Goal: Information Seeking & Learning: Learn about a topic

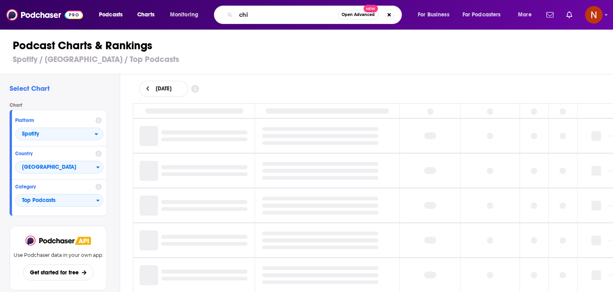
type input "s"
click at [269, 14] on input "s" at bounding box center [287, 14] width 102 height 13
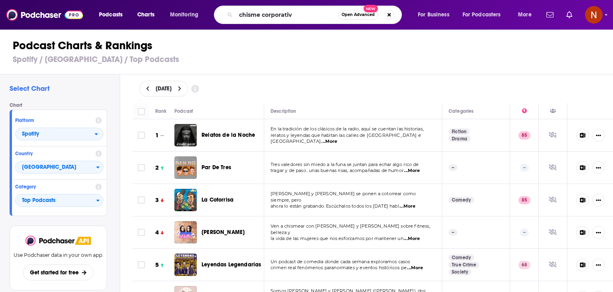
type input "chisme corporativo"
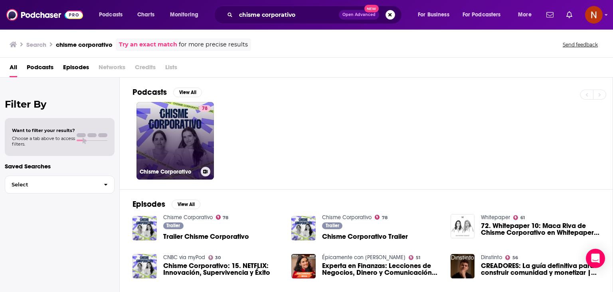
click at [193, 135] on link "78 Chisme Corporativo" at bounding box center [175, 140] width 77 height 77
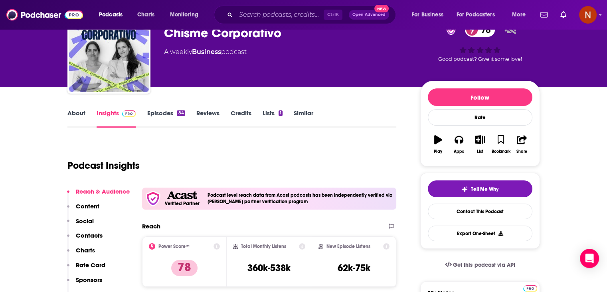
scroll to position [13, 0]
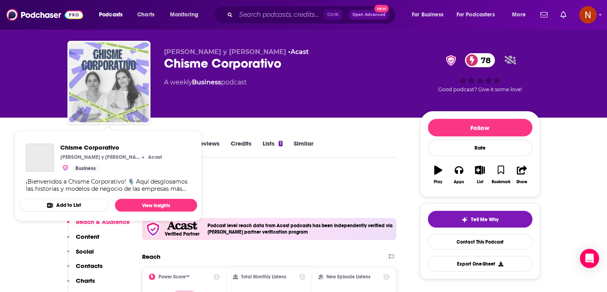
click at [107, 88] on img "Chisme Corporativo" at bounding box center [109, 82] width 80 height 80
click at [99, 85] on img "Chisme Corporativo" at bounding box center [109, 82] width 80 height 80
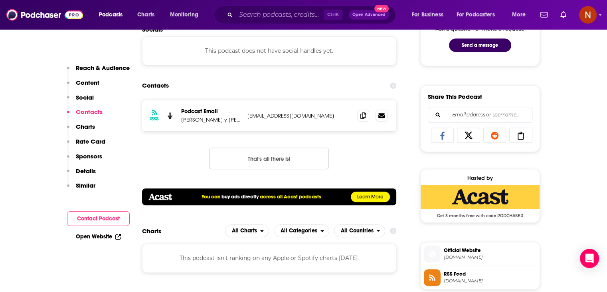
scroll to position [443, 0]
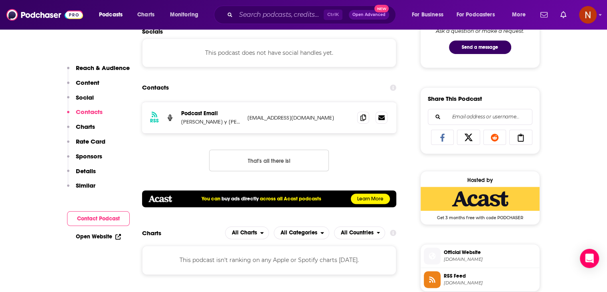
click at [205, 121] on p "[PERSON_NAME] y [PERSON_NAME]" at bounding box center [211, 121] width 60 height 7
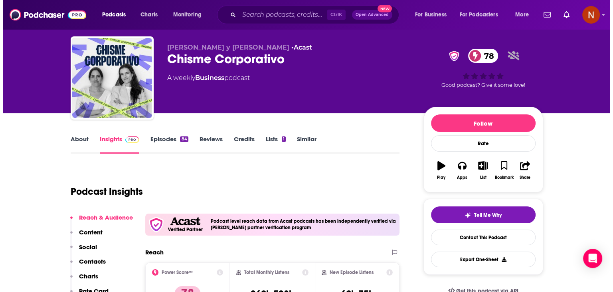
scroll to position [0, 0]
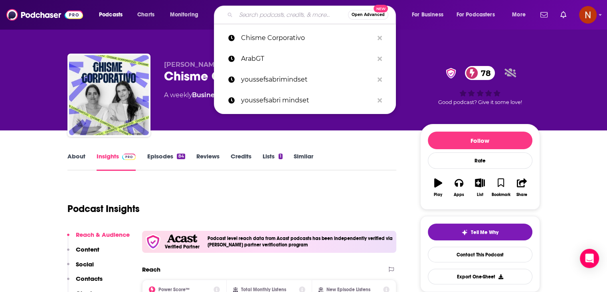
click at [246, 17] on input "Search podcasts, credits, & more..." at bounding box center [292, 14] width 112 height 13
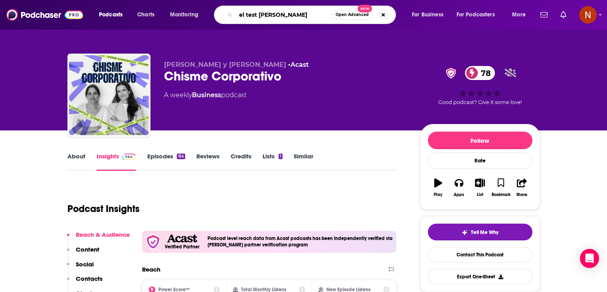
type input "el test de touring"
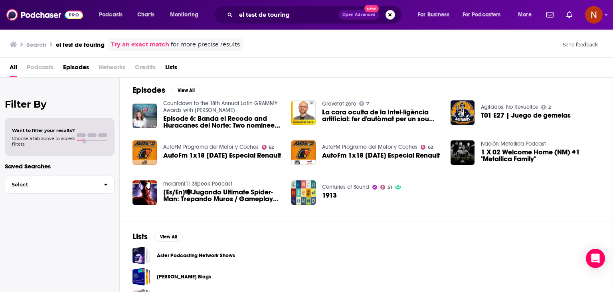
scroll to position [25, 0]
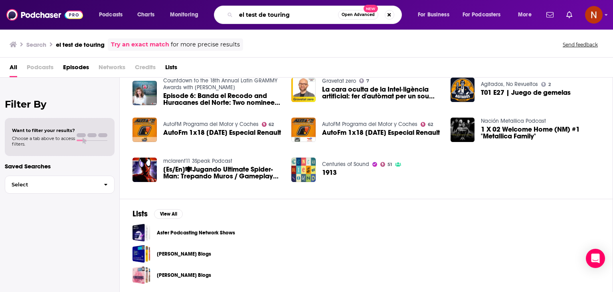
click at [275, 15] on input "el test de touring" at bounding box center [287, 14] width 102 height 13
type input "el test de turing"
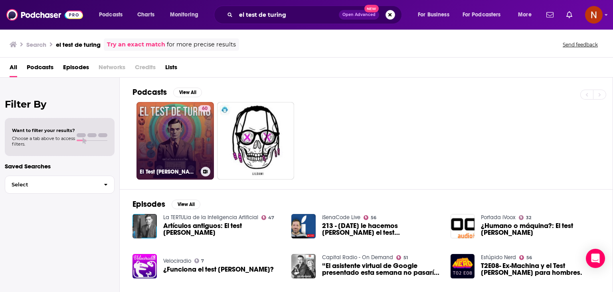
click at [183, 139] on link "60 El Test [PERSON_NAME] - Inteligencia Artificial IA Aplicada a Negocio" at bounding box center [175, 140] width 77 height 77
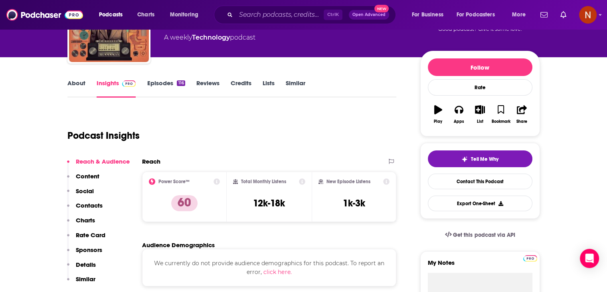
scroll to position [54, 0]
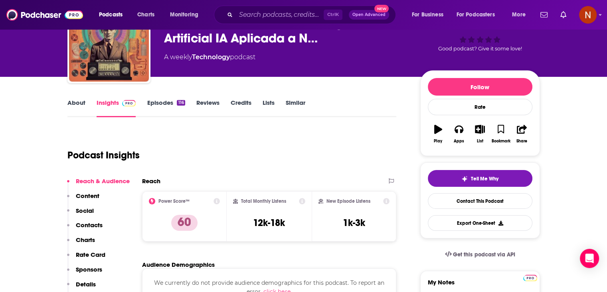
click at [157, 108] on link "Episodes 116" at bounding box center [166, 108] width 38 height 18
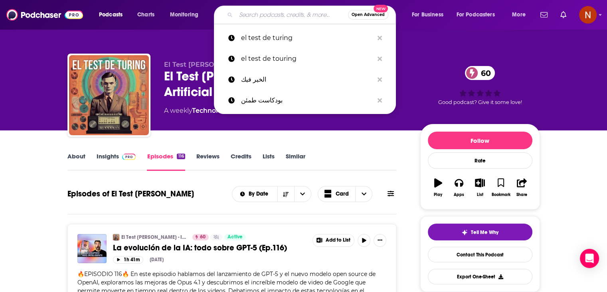
click at [259, 14] on input "Search podcasts, credits, & more..." at bounding box center [292, 14] width 112 height 13
paste input "Neurona Financiera: Finanzas Personales e Inversiones"
type input "Neurona Financiera: Finanzas Personales e Inversiones"
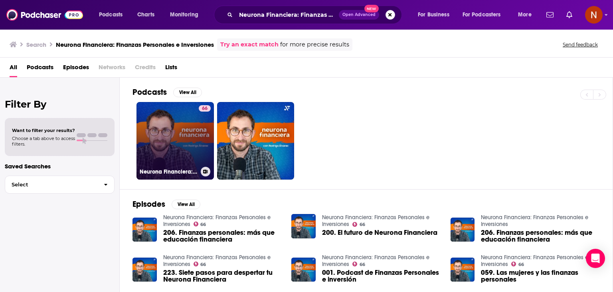
click at [171, 115] on link "66 Neurona Financiera: Finanzas Personales e Inversiones" at bounding box center [175, 140] width 77 height 77
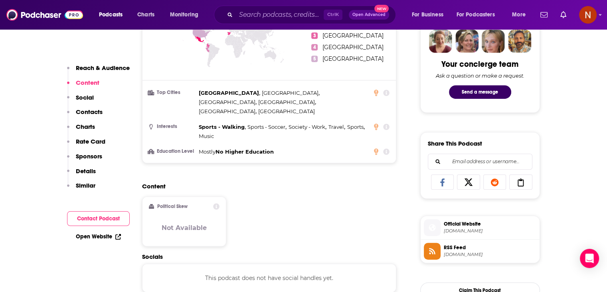
scroll to position [399, 0]
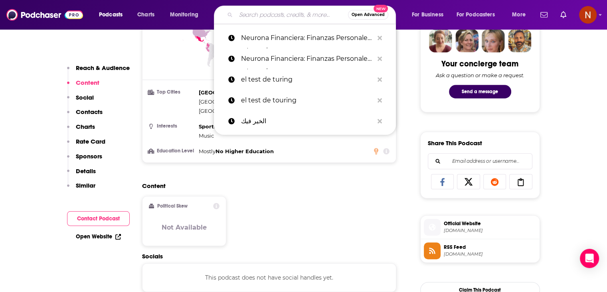
click at [256, 17] on input "Search podcasts, credits, & more..." at bounding box center [292, 14] width 112 height 13
paste input "[EMAIL_ADDRESS][DOMAIN_NAME]"
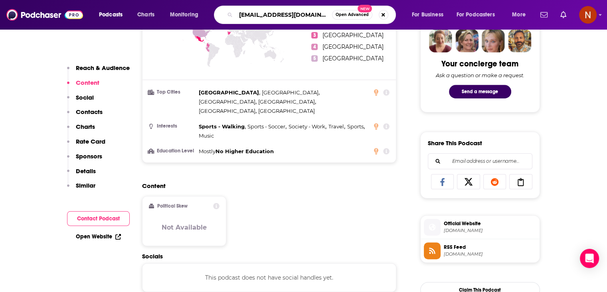
scroll to position [0, 0]
drag, startPoint x: 292, startPoint y: 15, endPoint x: 377, endPoint y: 10, distance: 84.8
click at [377, 10] on div "[EMAIL_ADDRESS][DOMAIN_NAME] Open Advanced New" at bounding box center [305, 15] width 182 height 18
click at [266, 16] on input "nosotroslosclones" at bounding box center [284, 14] width 96 height 13
type input "nosotros los clones"
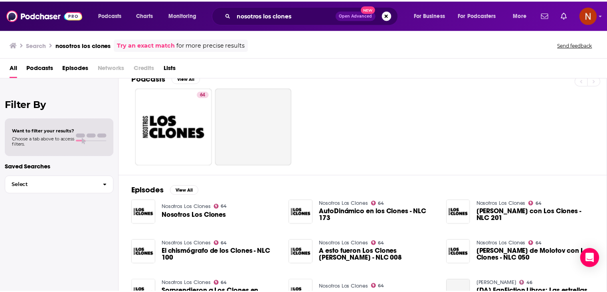
scroll to position [14, 0]
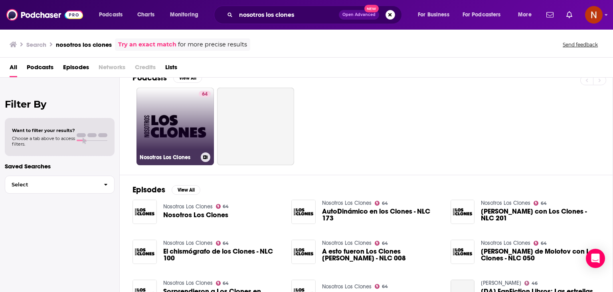
click at [175, 152] on div "Nosotros Los Clones" at bounding box center [175, 157] width 71 height 10
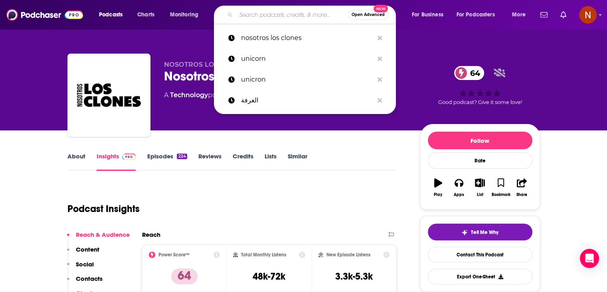
click at [256, 15] on input "Search podcasts, credits, & more..." at bounding box center [292, 14] width 112 height 13
paste input "Criptomonedas TV"
type input "Criptomonedas TV"
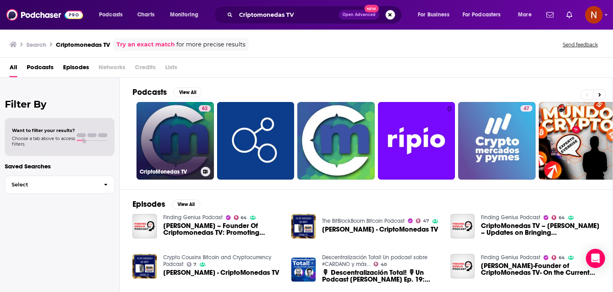
click at [179, 123] on link "62 CriptoMonedas TV" at bounding box center [175, 140] width 77 height 77
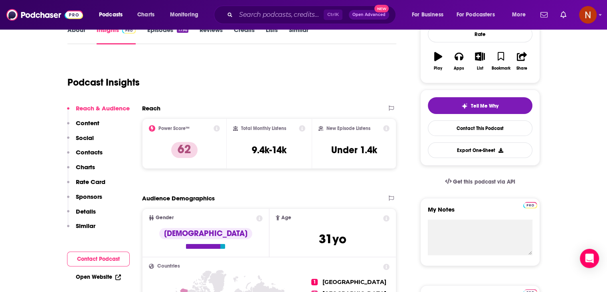
scroll to position [22, 0]
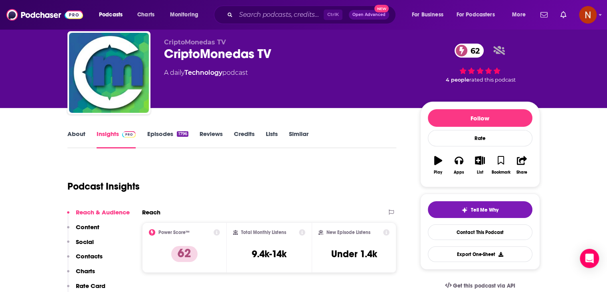
click at [162, 131] on link "Episodes 1796" at bounding box center [167, 139] width 41 height 18
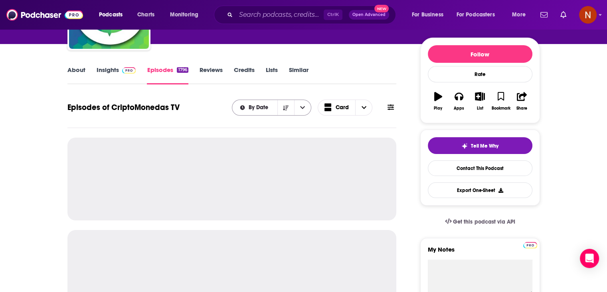
scroll to position [91, 0]
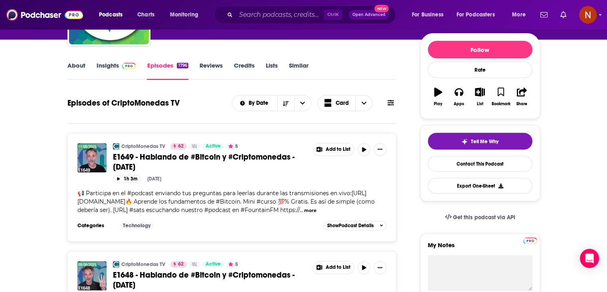
click at [75, 65] on link "About" at bounding box center [76, 71] width 18 height 18
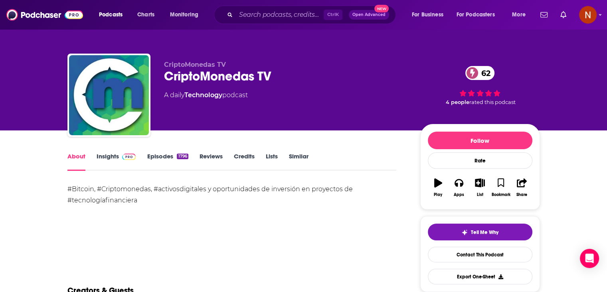
click at [174, 154] on link "Episodes 1796" at bounding box center [167, 161] width 41 height 18
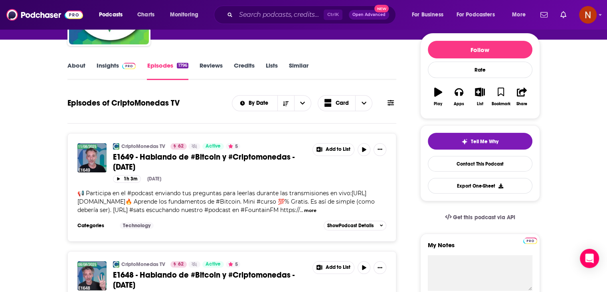
scroll to position [57, 0]
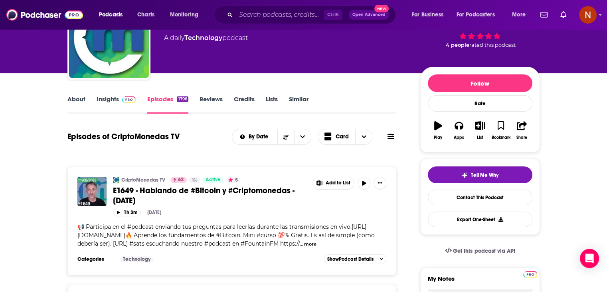
click at [101, 105] on link "Insights" at bounding box center [117, 104] width 40 height 18
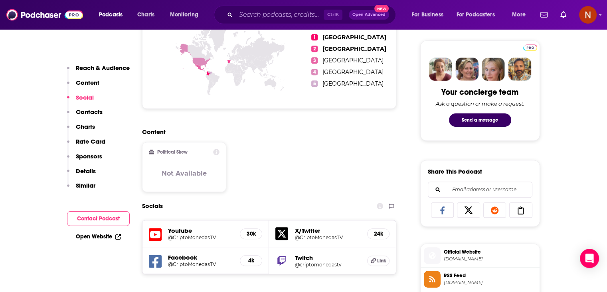
scroll to position [502, 0]
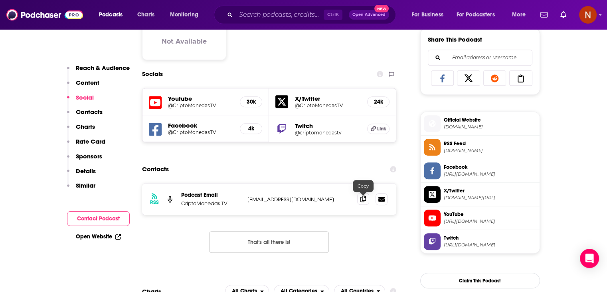
click at [363, 205] on div at bounding box center [372, 199] width 30 height 12
click at [258, 16] on input "Search podcasts, credits, & more..." at bounding box center [280, 14] width 88 height 13
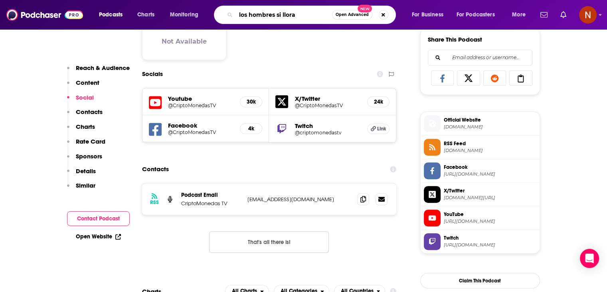
type input "los hombres si lloran"
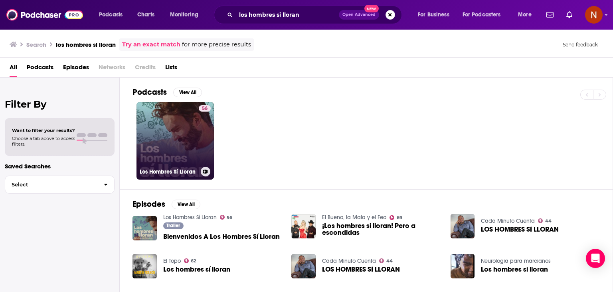
click at [181, 136] on link "56 Los Hombres Sí Lloran" at bounding box center [175, 140] width 77 height 77
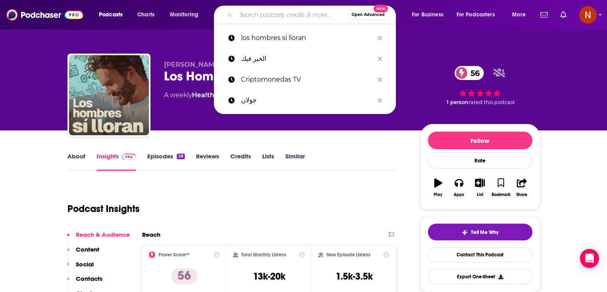
click at [260, 18] on input "Search podcasts, credits, & more..." at bounding box center [292, 14] width 112 height 13
paste input "Listening Time: English Practice"
type input "Listening Time: English Practice"
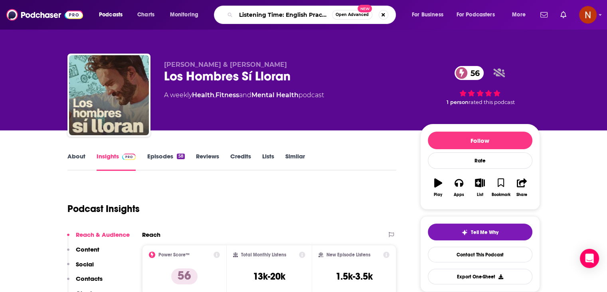
scroll to position [0, 5]
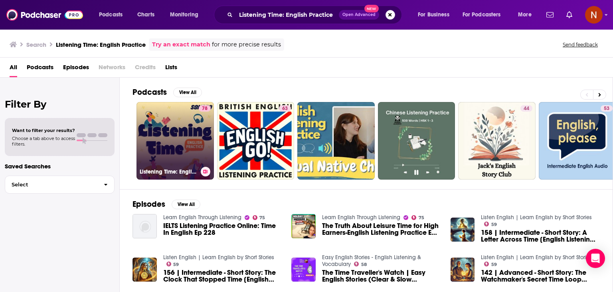
click at [185, 128] on link "78 Listening Time: English Practice" at bounding box center [175, 140] width 77 height 77
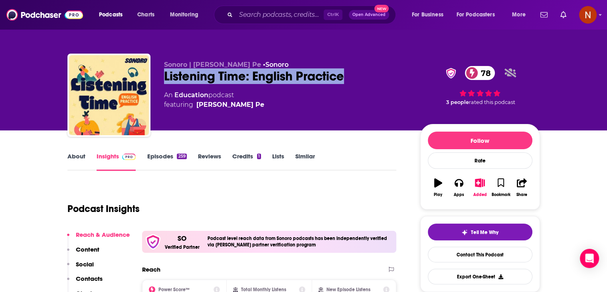
drag, startPoint x: 344, startPoint y: 77, endPoint x: 165, endPoint y: 75, distance: 179.7
click at [165, 75] on div "Listening Time: English Practice 78" at bounding box center [286, 76] width 244 height 16
copy h2 "Listening Time: English Practice"
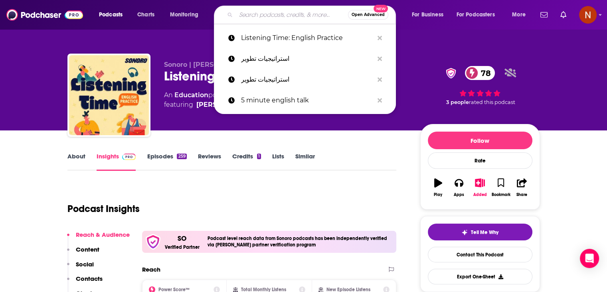
click at [243, 16] on input "Search podcasts, credits, & more..." at bounding box center [292, 14] width 112 height 13
paste input "LA MAGIA DEL CAOS con [PERSON_NAME]"
type input "LA MAGIA DEL CAOS con [PERSON_NAME]"
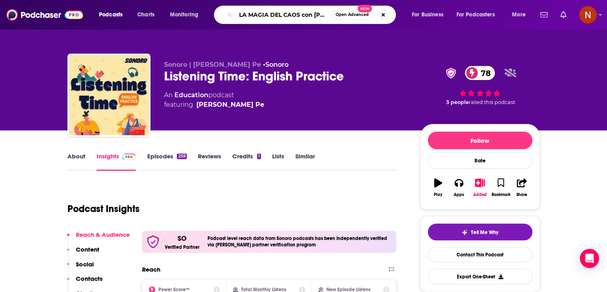
scroll to position [0, 28]
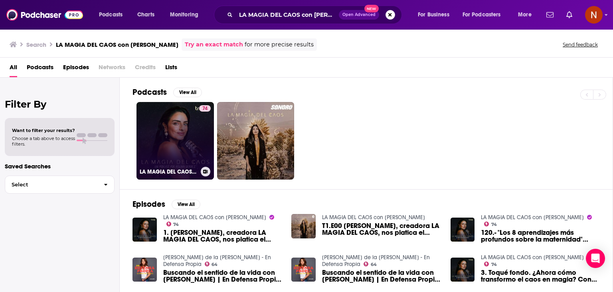
click at [162, 135] on link "74 LA MAGIA DEL CAOS con [PERSON_NAME]" at bounding box center [175, 140] width 77 height 77
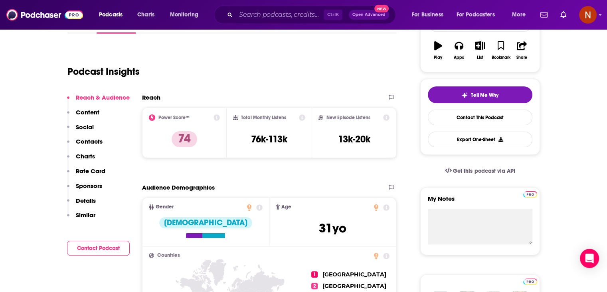
scroll to position [3, 0]
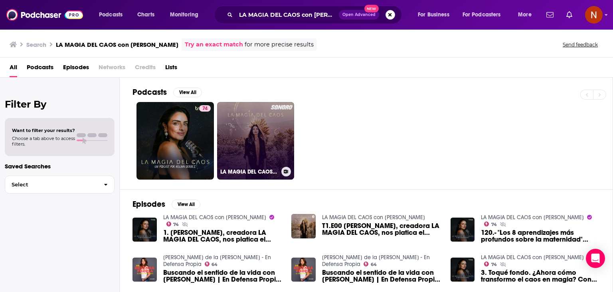
click at [270, 125] on link "LA MAGIA DEL CAOS con [PERSON_NAME]" at bounding box center [255, 140] width 77 height 77
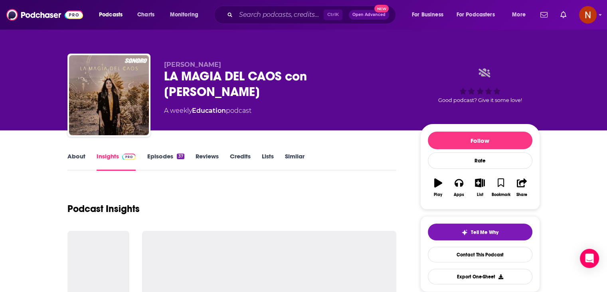
scroll to position [1, 0]
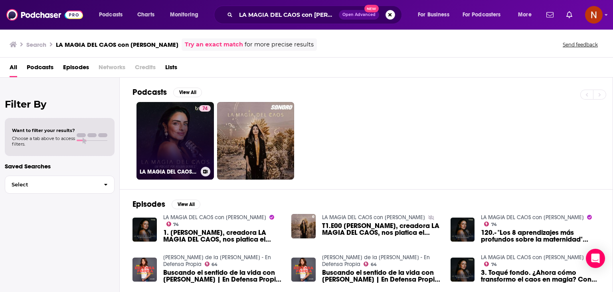
click at [180, 139] on link "74 LA MAGIA DEL CAOS con [PERSON_NAME]" at bounding box center [175, 140] width 77 height 77
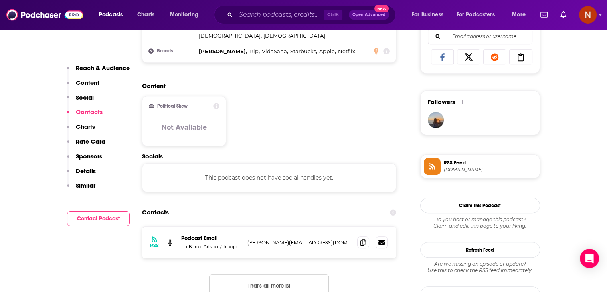
scroll to position [645, 0]
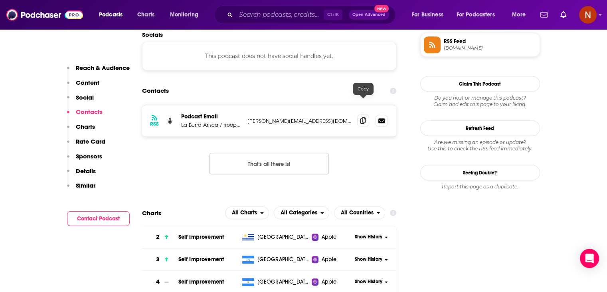
click at [361, 117] on icon at bounding box center [364, 120] width 6 height 6
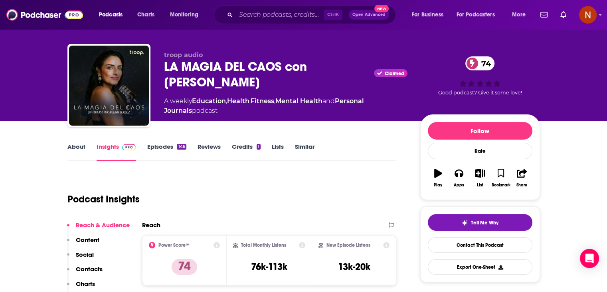
scroll to position [0, 0]
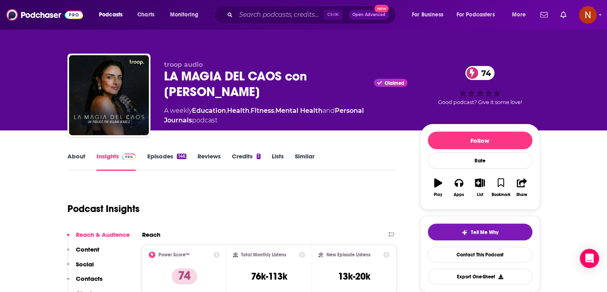
drag, startPoint x: 205, startPoint y: 91, endPoint x: 164, endPoint y: 76, distance: 43.3
click at [164, 76] on div "LA MAGIA DEL CAOS con [PERSON_NAME] Claimed 74" at bounding box center [286, 83] width 244 height 31
copy h2 "LA MAGIA DEL CAOS con [PERSON_NAME]"
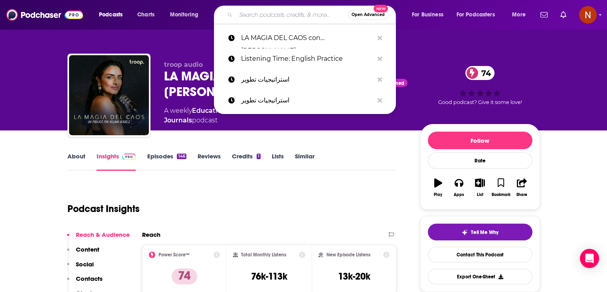
click at [253, 14] on input "Search podcasts, credits, & more..." at bounding box center [292, 14] width 112 height 13
paste input "El Camino es Hacia Adentro"
type input "El Camino es Hacia Adentro"
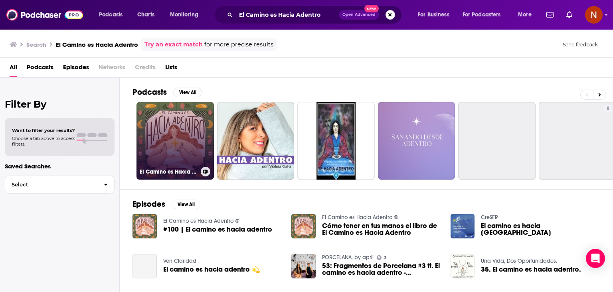
click at [177, 135] on link "El Camino es Hacia Adentro ®" at bounding box center [175, 140] width 77 height 77
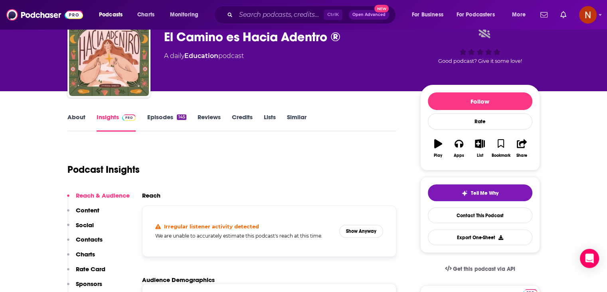
scroll to position [38, 0]
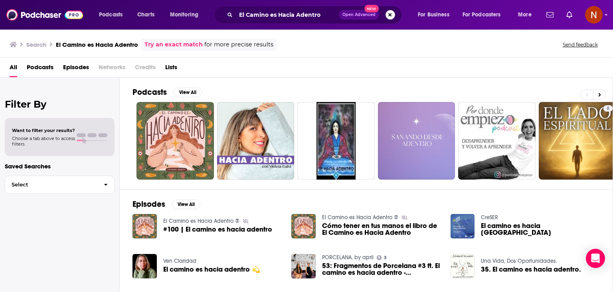
click at [390, 14] on button "Search podcasts, credits, & more..." at bounding box center [391, 15] width 10 height 10
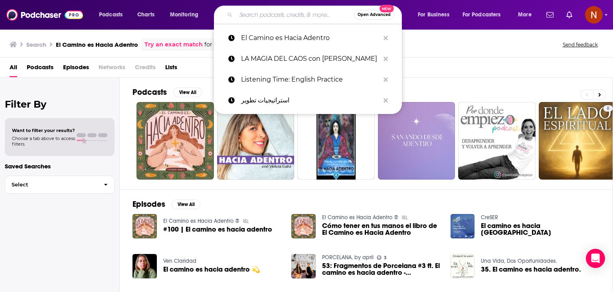
paste input "[PERSON_NAME]"
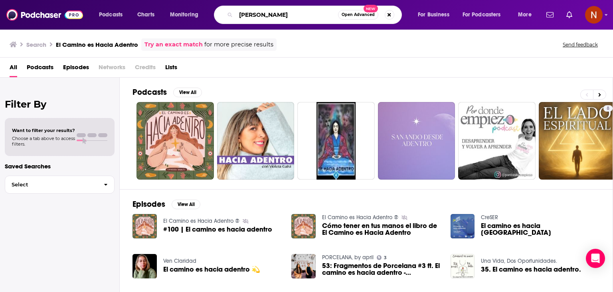
type input "[PERSON_NAME]"
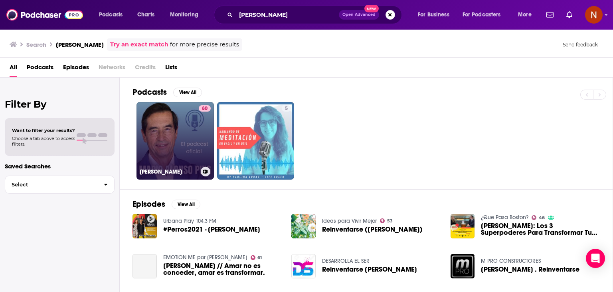
click at [155, 131] on link "80 [PERSON_NAME]" at bounding box center [175, 140] width 77 height 77
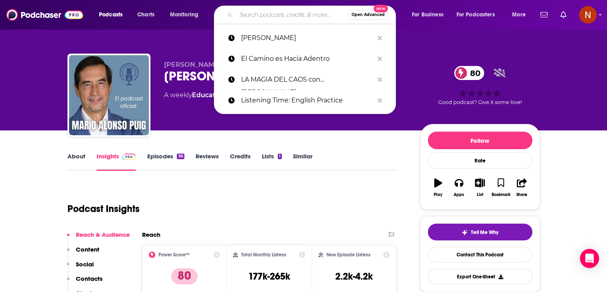
click at [270, 18] on input "Search podcasts, credits, & more..." at bounding box center [292, 14] width 112 height 13
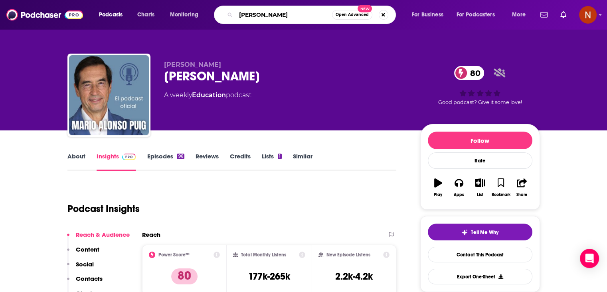
type input "[PERSON_NAME]"
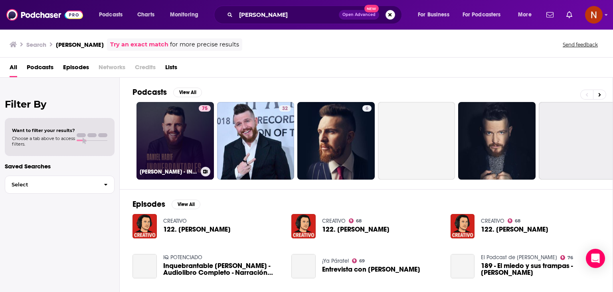
click at [187, 129] on link "75 [PERSON_NAME] - INQUEBRANTABLES" at bounding box center [175, 140] width 77 height 77
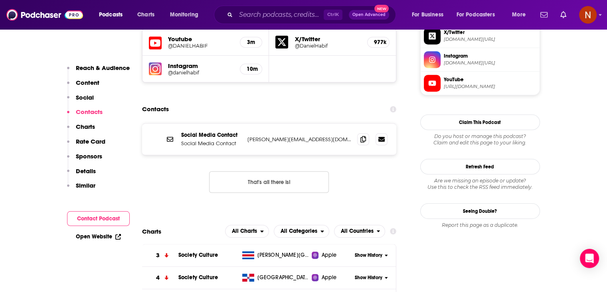
scroll to position [769, 0]
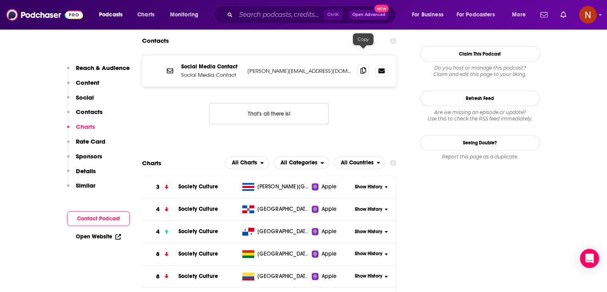
click at [361, 67] on icon at bounding box center [364, 70] width 6 height 6
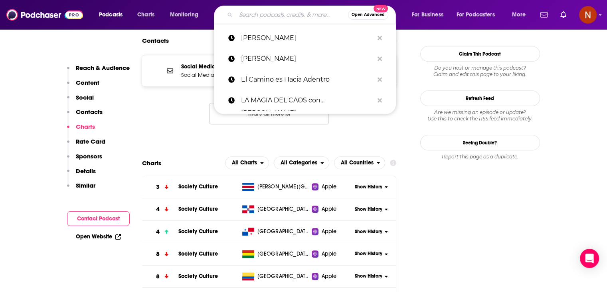
click at [256, 19] on input "Search podcasts, credits, & more..." at bounding box center [292, 14] width 112 height 13
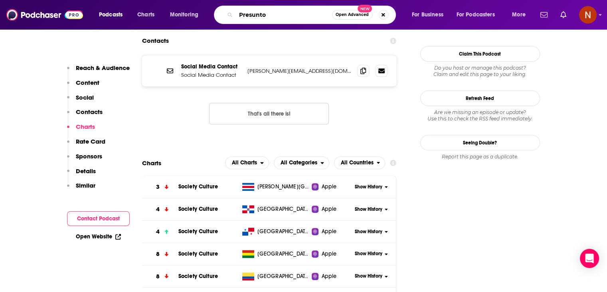
type input "Presunto"
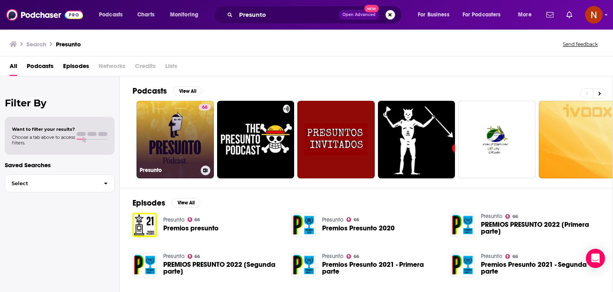
click at [179, 131] on link "66 Presunto" at bounding box center [175, 139] width 77 height 77
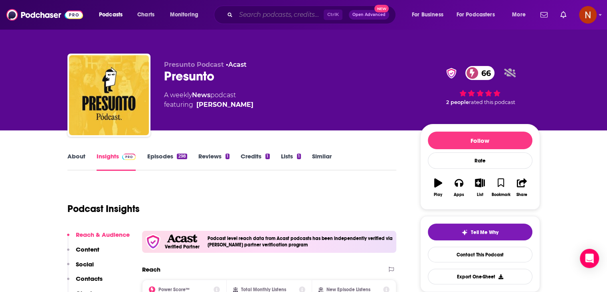
click at [267, 18] on input "Search podcasts, credits, & more..." at bounding box center [280, 14] width 88 height 13
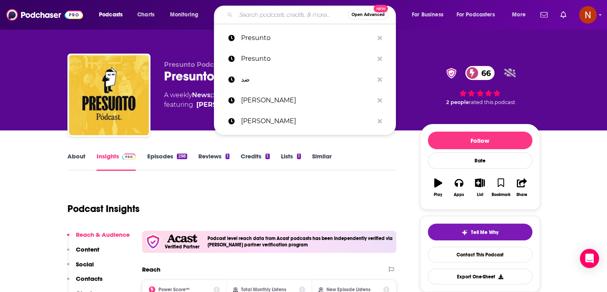
paste input "El Podcast de [PERSON_NAME]"
type input "El Podcast de [PERSON_NAME]"
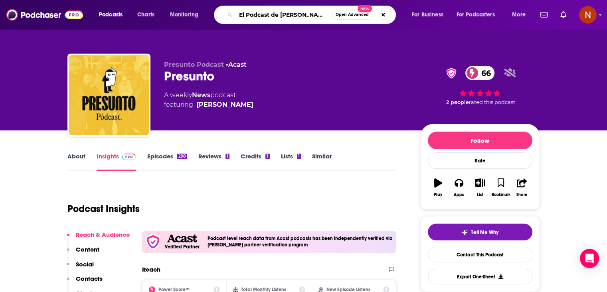
scroll to position [0, 12]
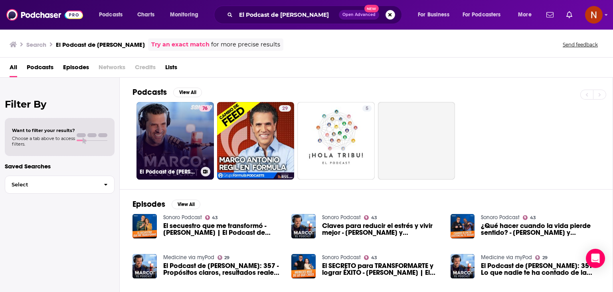
click at [177, 123] on link "76 El Podcast de [PERSON_NAME]" at bounding box center [175, 140] width 77 height 77
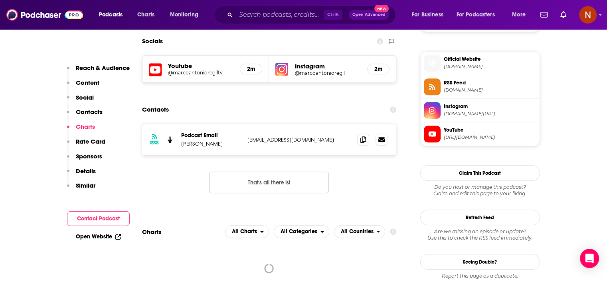
scroll to position [703, 0]
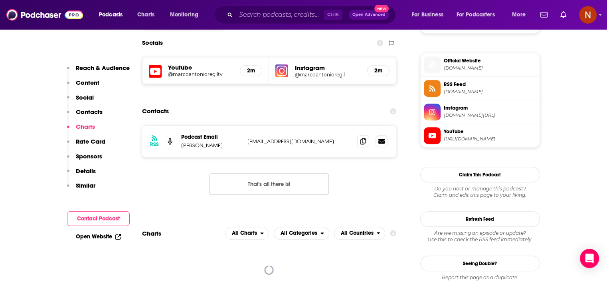
click at [395, 108] on icon at bounding box center [394, 111] width 6 height 6
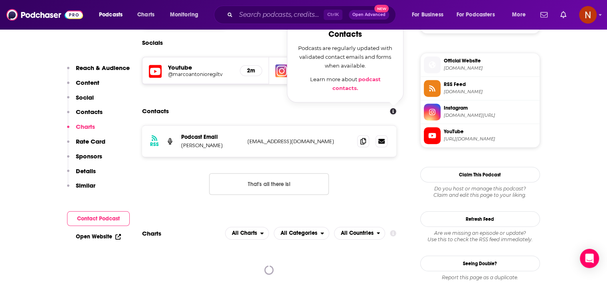
click at [94, 236] on link "Open Website" at bounding box center [98, 236] width 45 height 7
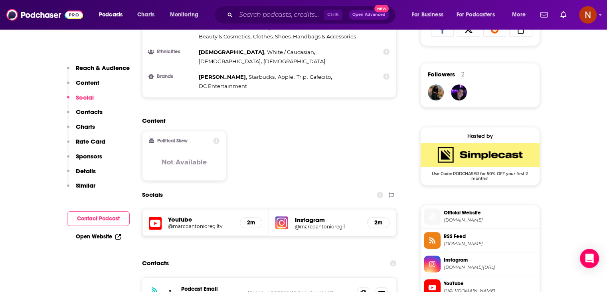
scroll to position [604, 0]
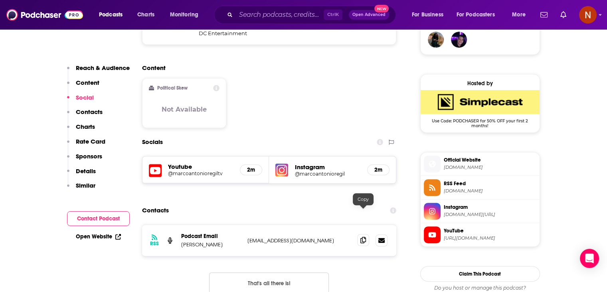
click at [362, 236] on icon at bounding box center [364, 239] width 6 height 6
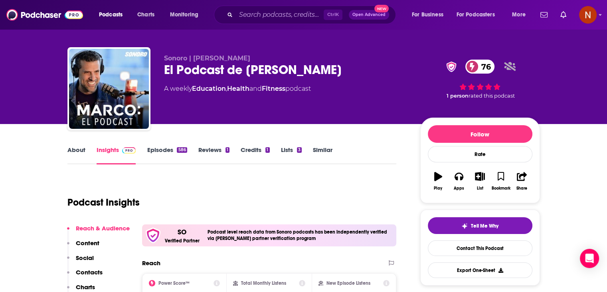
scroll to position [6, 0]
click at [275, 19] on input "Search podcasts, credits, & more..." at bounding box center [280, 14] width 88 height 13
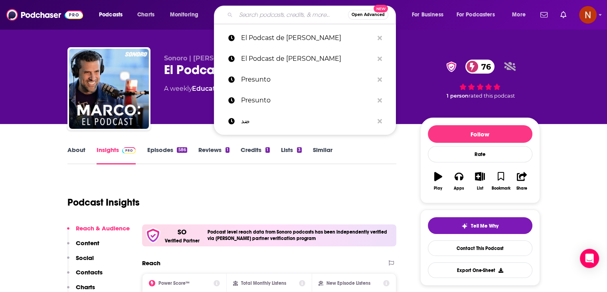
paste input "[EMAIL_ADDRESS][DOMAIN_NAME]"
type input "[EMAIL_ADDRESS][DOMAIN_NAME]"
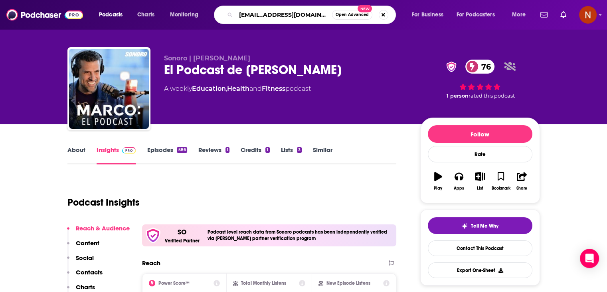
drag, startPoint x: 296, startPoint y: 18, endPoint x: 203, endPoint y: 26, distance: 93.0
click at [203, 26] on div "Podcasts Charts Monitoring [EMAIL_ADDRESS][DOMAIN_NAME] Open Advanced New For B…" at bounding box center [303, 15] width 607 height 30
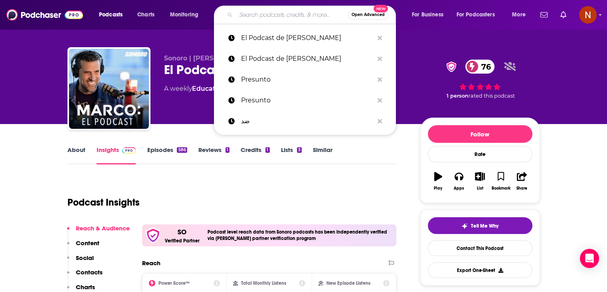
paste input "Macroespeculador"
type input "Macroespeculador"
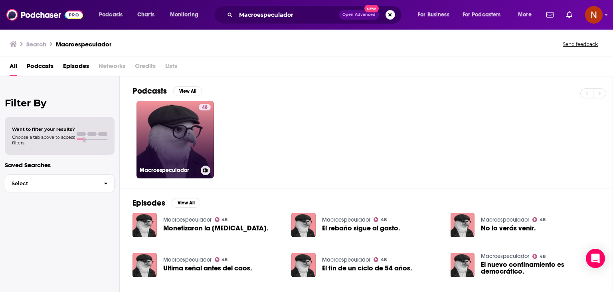
click at [191, 124] on link "48 Macroespeculador" at bounding box center [175, 139] width 77 height 77
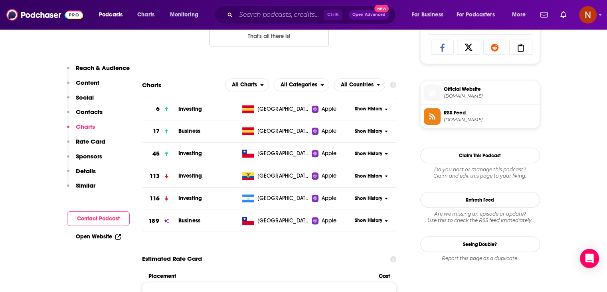
scroll to position [562, 0]
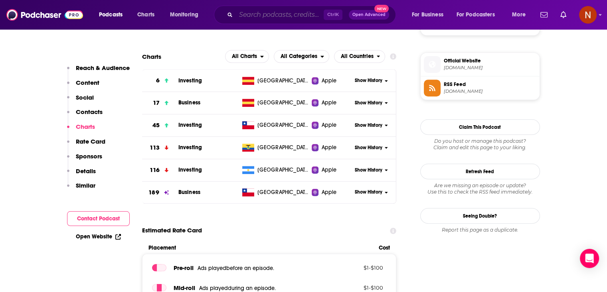
click at [280, 18] on input "Search podcasts, credits, & more..." at bounding box center [280, 14] width 88 height 13
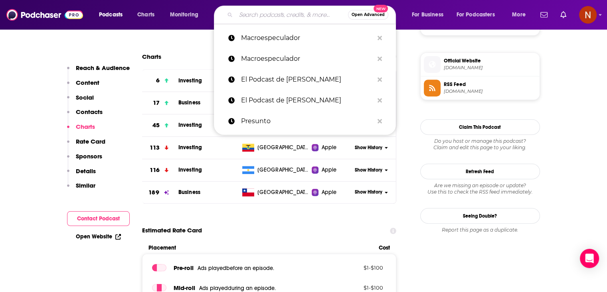
paste input "Así empecé"
type input "Así empecé"
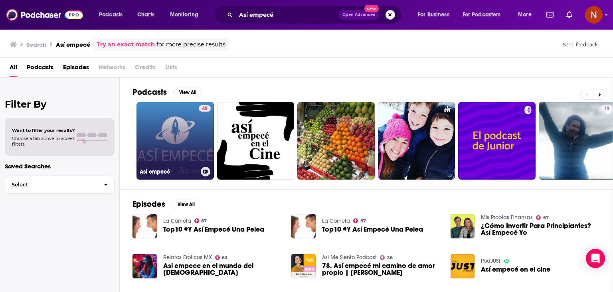
click at [175, 114] on link "48 Así empecé" at bounding box center [175, 140] width 77 height 77
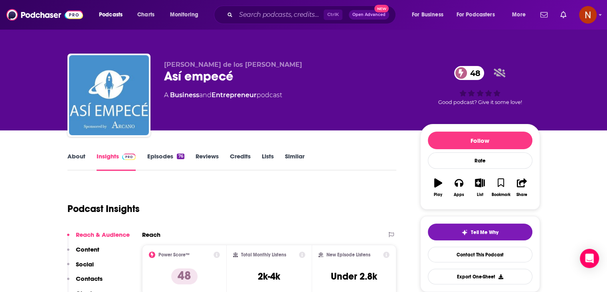
click at [161, 154] on link "Episodes 76" at bounding box center [165, 161] width 37 height 18
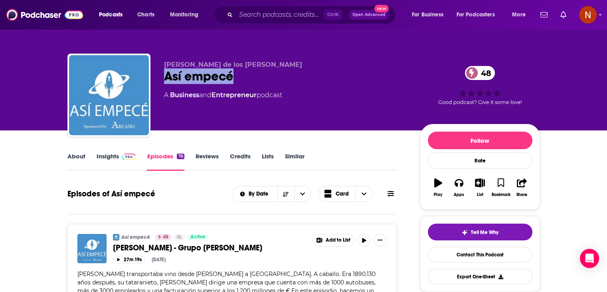
drag, startPoint x: 236, startPoint y: 75, endPoint x: 161, endPoint y: 78, distance: 75.2
click at [161, 78] on div "[PERSON_NAME] de los [PERSON_NAME] Así empecé 48 A Business and Entrepreneur po…" at bounding box center [303, 97] width 473 height 86
copy h2 "Así empecé"
click at [268, 15] on input "Search podcasts, credits, & more..." at bounding box center [280, 14] width 88 height 13
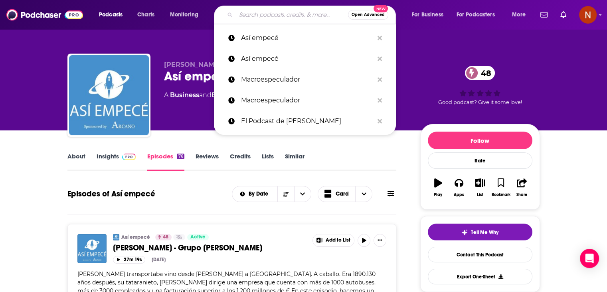
paste input "El Director - Invertir en Bolsa y finanzas"
type input "El Director - Invertir en Bolsa y finanzas"
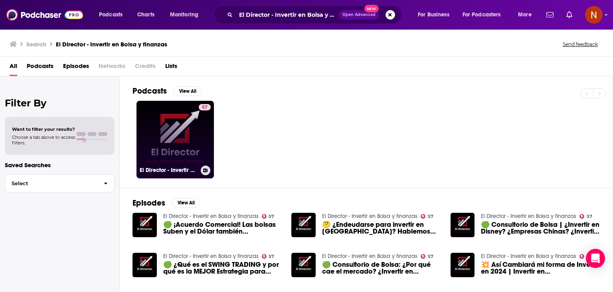
click at [168, 123] on link "57 El Director - Invertir en Bolsa y finanzas" at bounding box center [175, 139] width 77 height 77
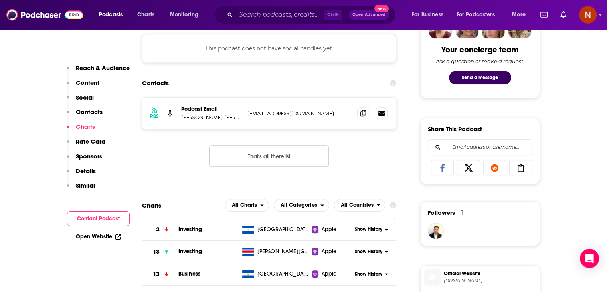
scroll to position [381, 0]
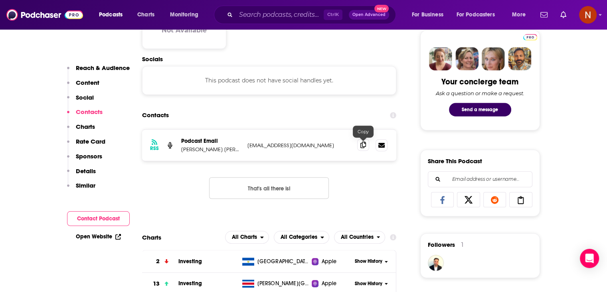
click at [363, 149] on span at bounding box center [363, 145] width 12 height 12
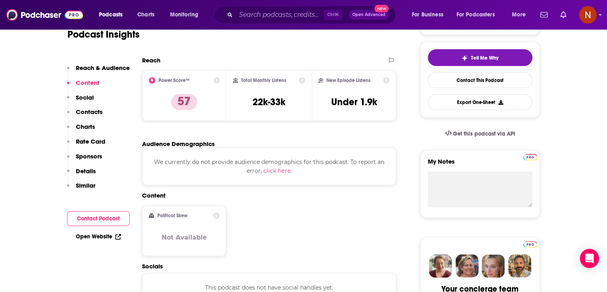
scroll to position [0, 0]
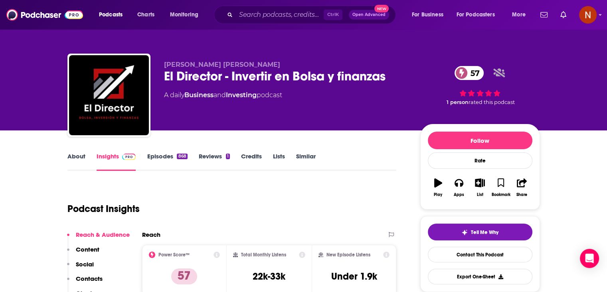
click at [274, 7] on div "Ctrl K Open Advanced New" at bounding box center [305, 15] width 182 height 18
click at [278, 18] on input "Search podcasts, credits, & more..." at bounding box center [280, 14] width 88 height 13
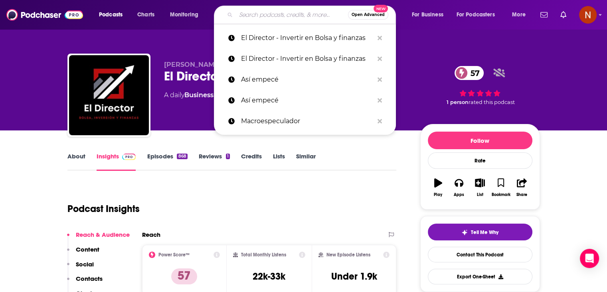
paste input "Cállate y Vende"
type input "Cállate y Vende"
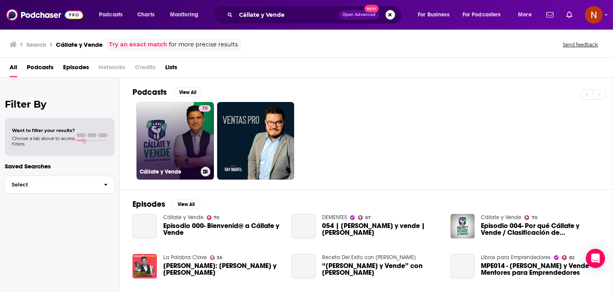
click at [172, 144] on link "70 Cállate y Vende" at bounding box center [175, 140] width 77 height 77
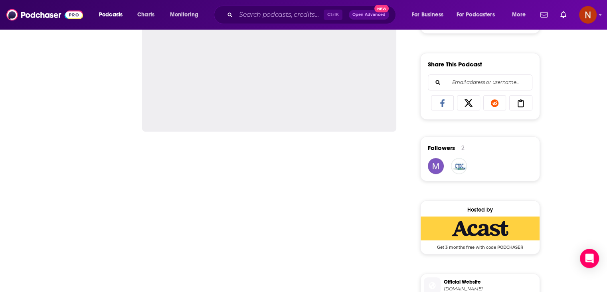
scroll to position [484, 0]
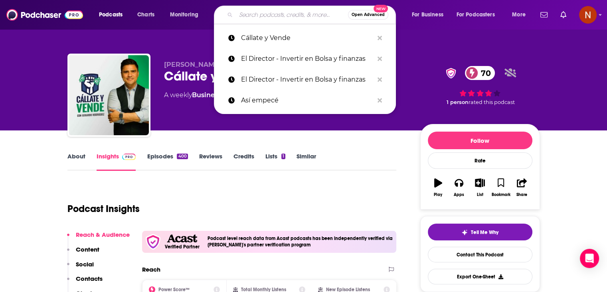
click at [277, 9] on input "Search podcasts, credits, & more..." at bounding box center [292, 14] width 112 height 13
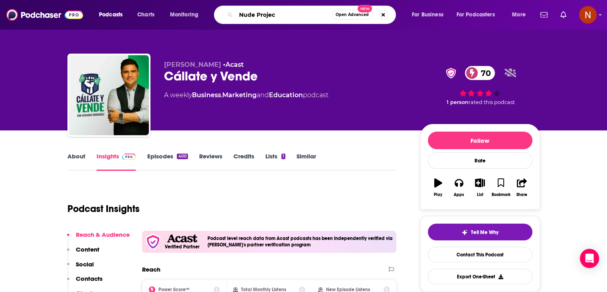
type input "Nude Project"
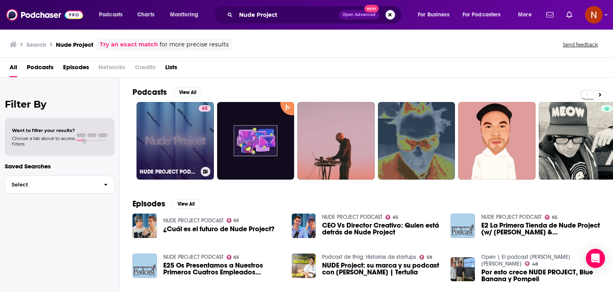
click at [179, 167] on div "NUDE PROJECT PODCAST" at bounding box center [175, 172] width 71 height 10
